Goal: Feedback & Contribution: Submit feedback/report problem

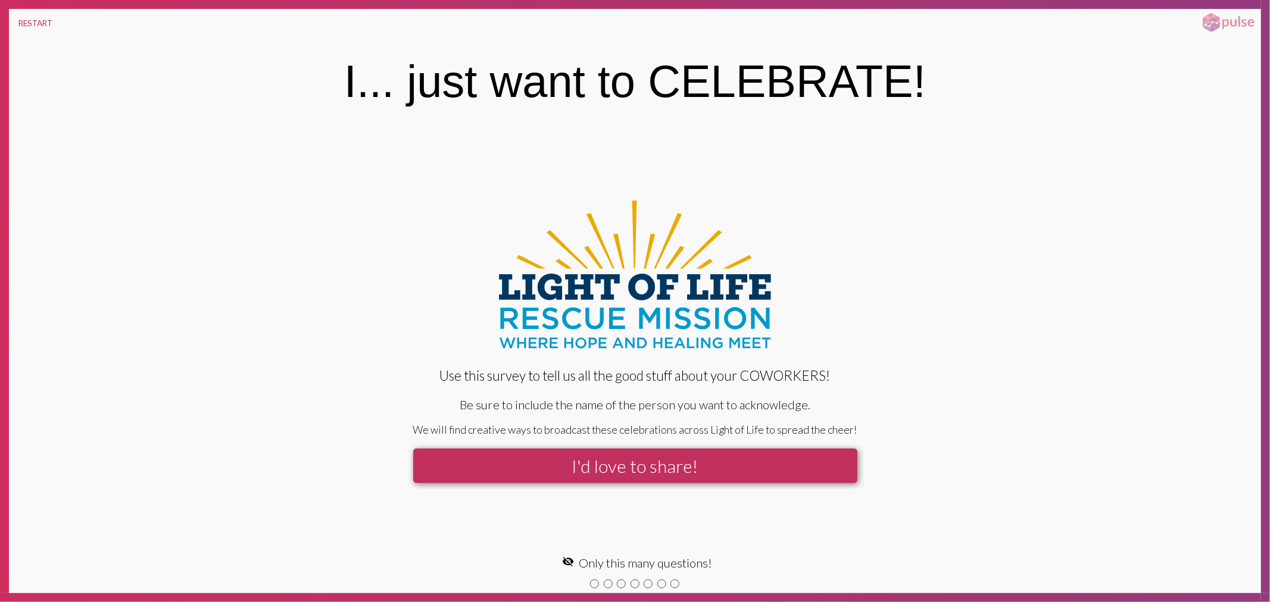
click at [616, 471] on button "I'd love to share!" at bounding box center [635, 466] width 444 height 35
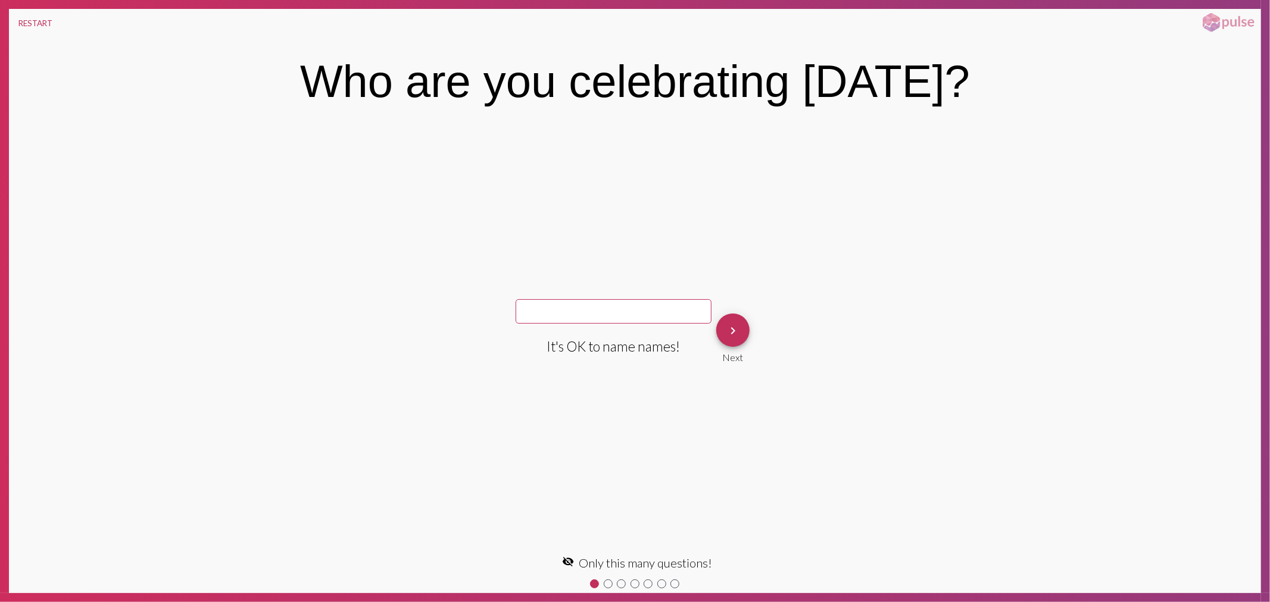
click at [733, 309] on div "keyboard_arrow_right Next" at bounding box center [732, 338] width 43 height 59
click at [730, 332] on mat-icon "keyboard_arrow_right" at bounding box center [733, 331] width 14 height 14
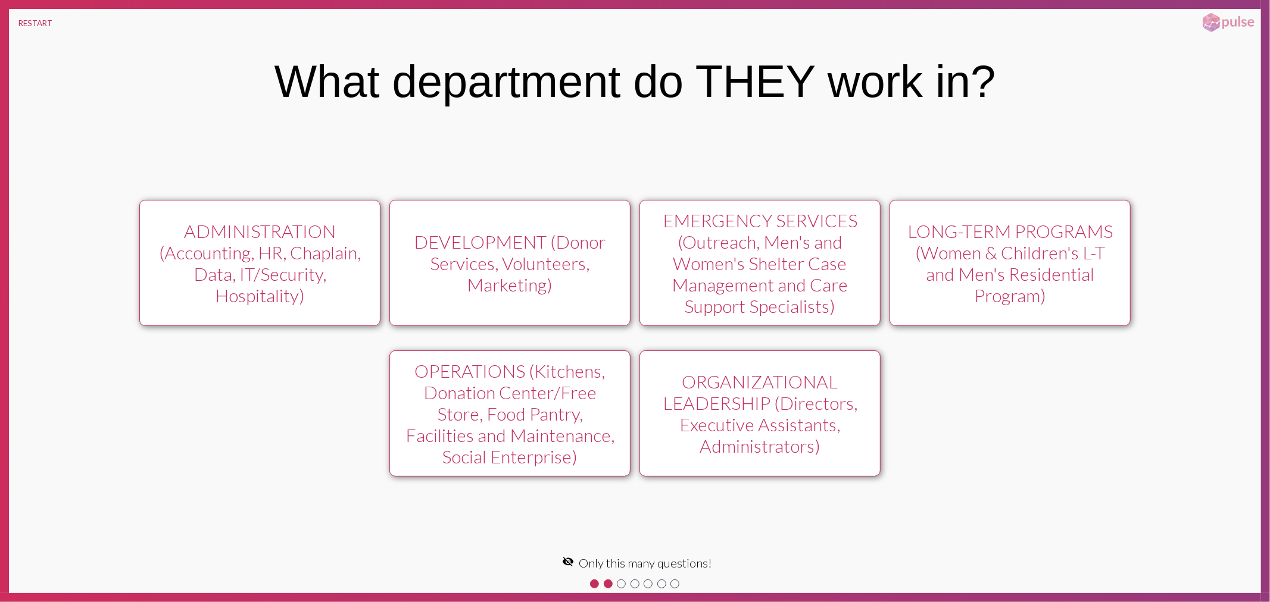
click at [500, 245] on div "DEVELOPMENT (Donor Services, Volunteers, Marketing)" at bounding box center [509, 263] width 215 height 64
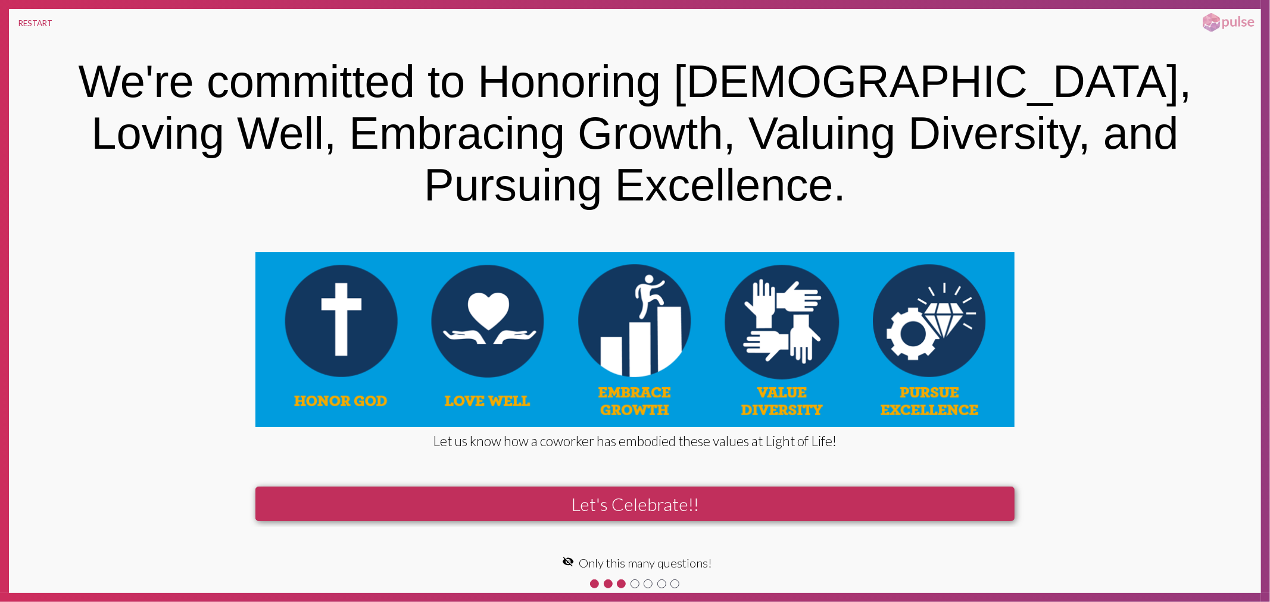
click at [713, 487] on button "Let's Celebrate!!" at bounding box center [635, 504] width 760 height 35
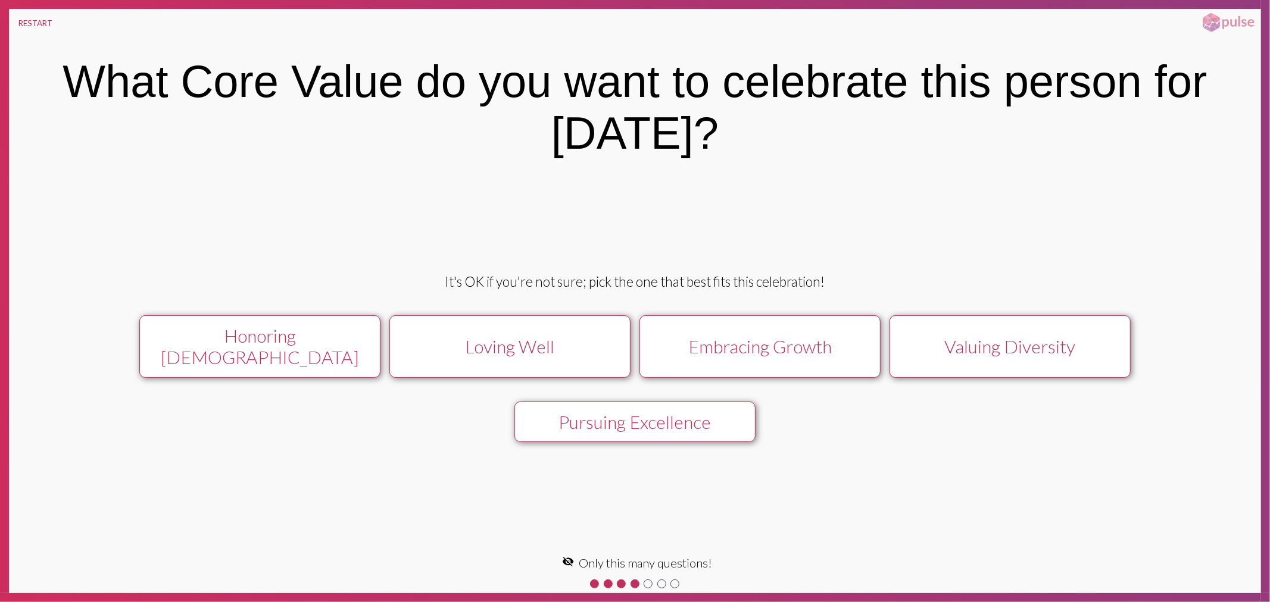
click at [283, 338] on div "Honoring [DEMOGRAPHIC_DATA]" at bounding box center [259, 346] width 215 height 43
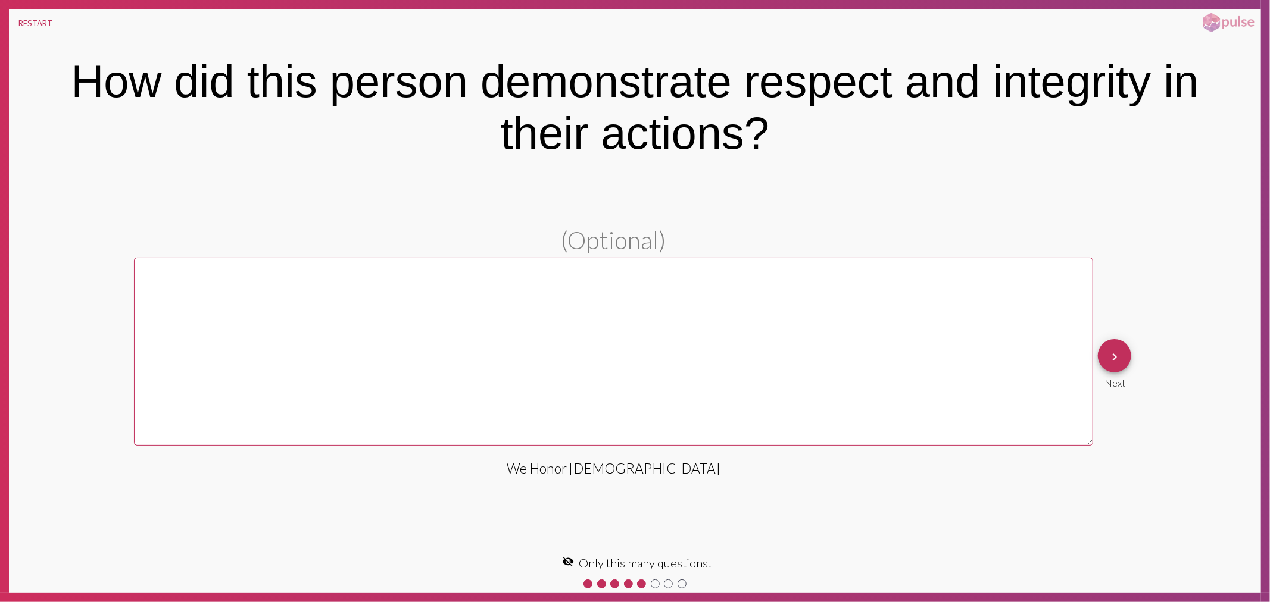
click at [1117, 360] on mat-icon "keyboard_arrow_right" at bounding box center [1114, 357] width 14 height 14
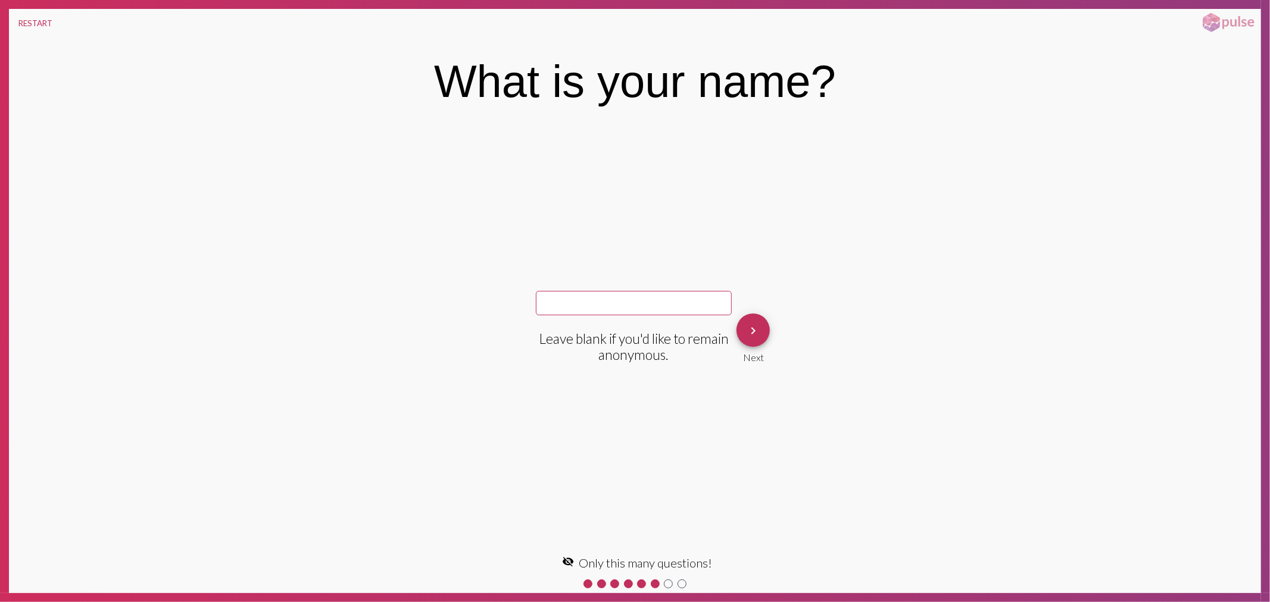
click at [758, 330] on mat-icon "keyboard_arrow_right" at bounding box center [753, 331] width 14 height 14
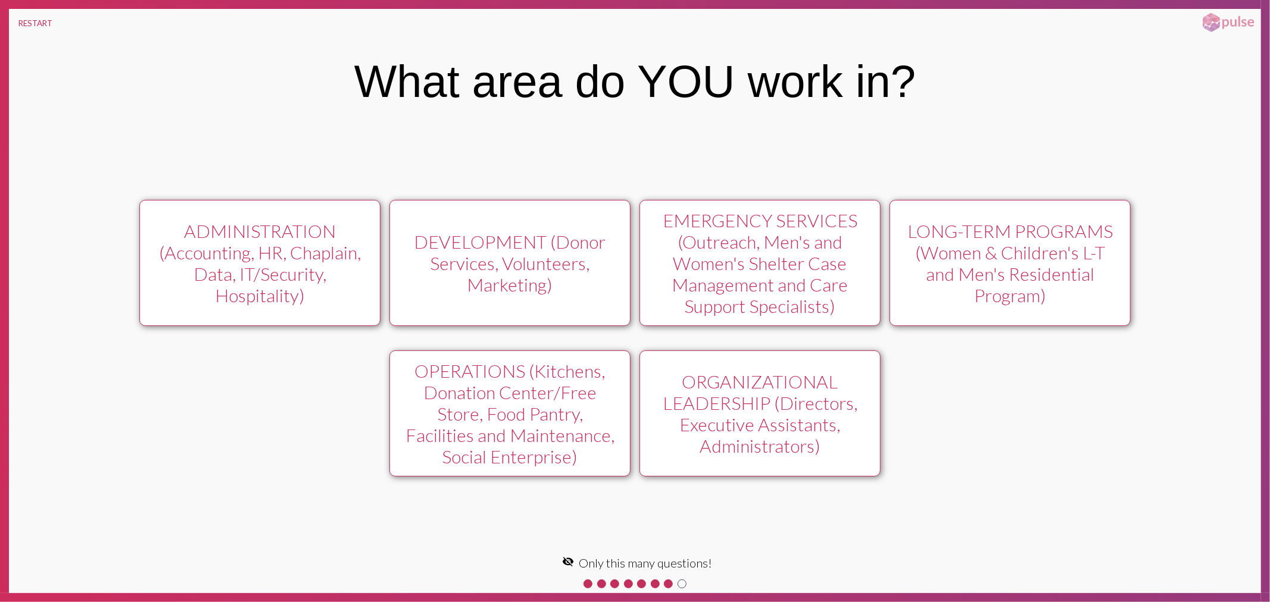
click at [832, 396] on div "ORGANIZATIONAL LEADERSHIP (Directors, Executive Assistants, Administrators)" at bounding box center [759, 414] width 215 height 86
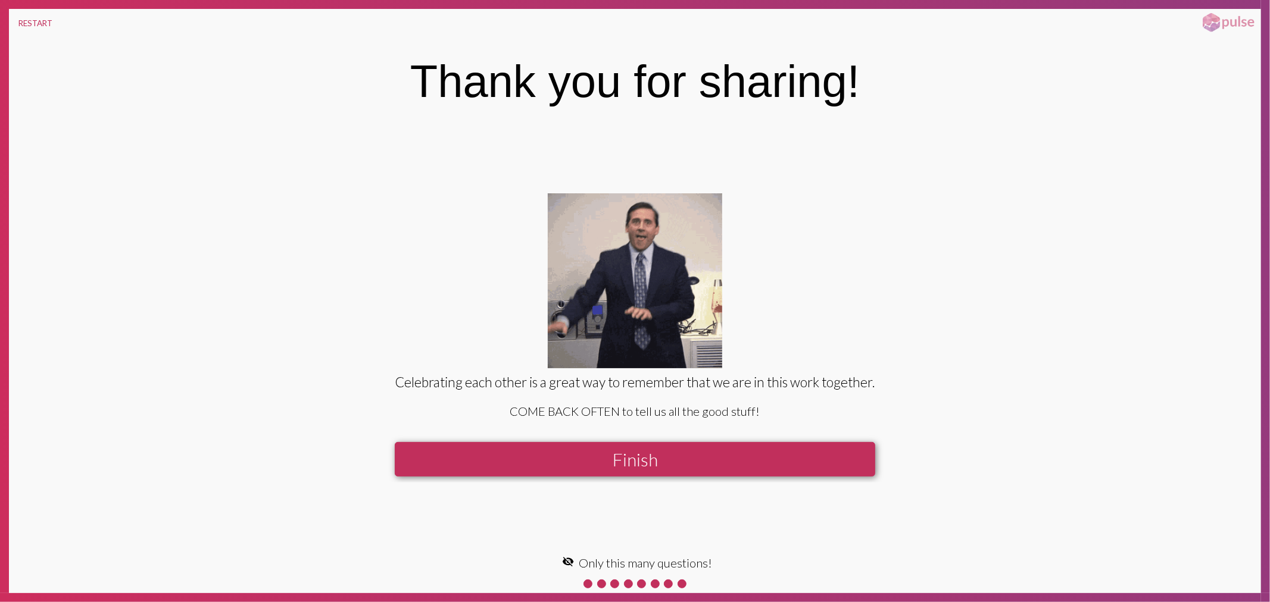
click at [682, 460] on button "Finish" at bounding box center [635, 459] width 480 height 35
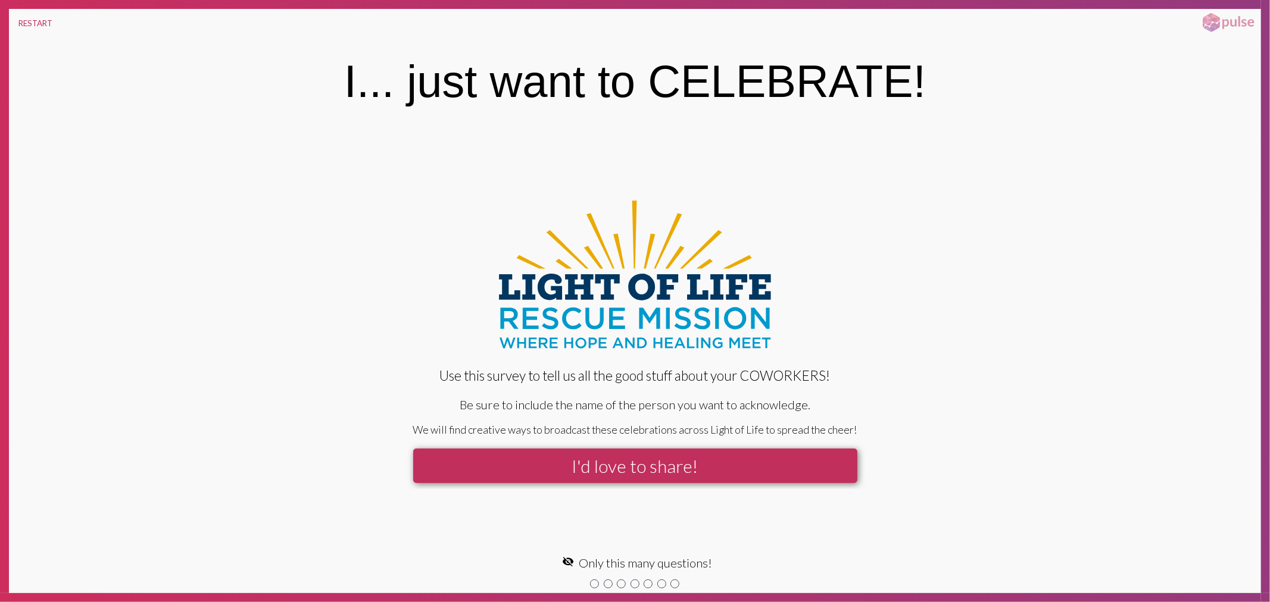
click at [632, 464] on button "I'd love to share!" at bounding box center [635, 466] width 444 height 35
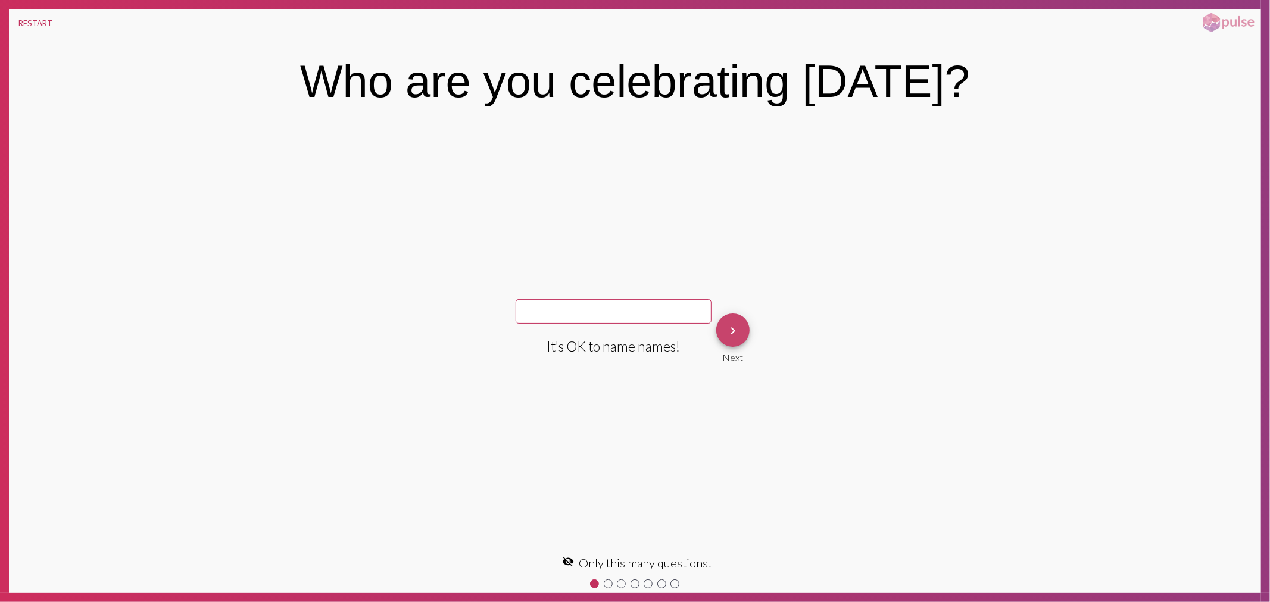
click at [729, 327] on mat-icon "keyboard_arrow_right" at bounding box center [733, 331] width 14 height 14
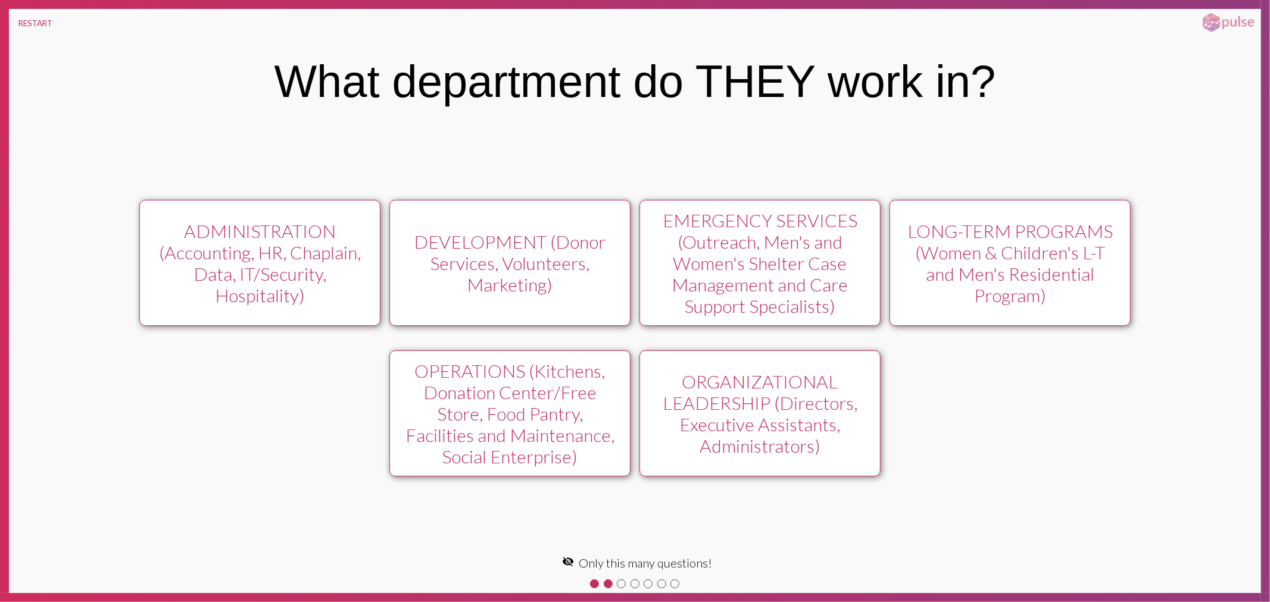
click at [252, 243] on div "ADMINISTRATION (Accounting, HR, Chaplain, Data, IT/Security, Hospitality)" at bounding box center [259, 263] width 215 height 86
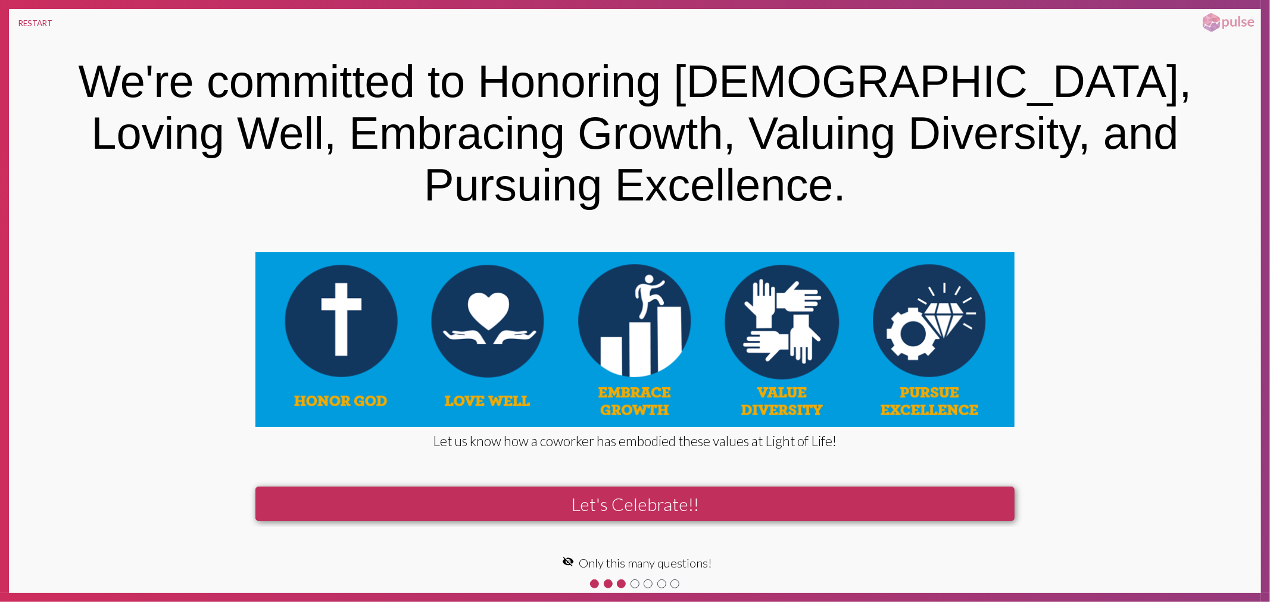
click at [638, 487] on button "Let's Celebrate!!" at bounding box center [635, 504] width 760 height 35
